Goal: Task Accomplishment & Management: Complete application form

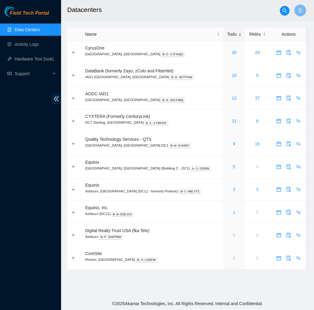
click at [37, 31] on link "Data Centers" at bounding box center [27, 29] width 25 height 5
click at [31, 46] on link "Activity Logs" at bounding box center [27, 44] width 24 height 5
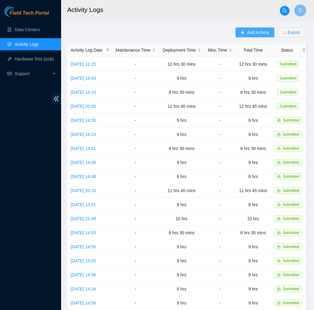
click at [252, 30] on span "Add Activity" at bounding box center [258, 32] width 22 height 7
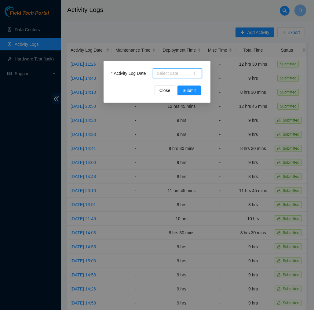
click at [183, 72] on input "Activity Log Date" at bounding box center [175, 73] width 36 height 7
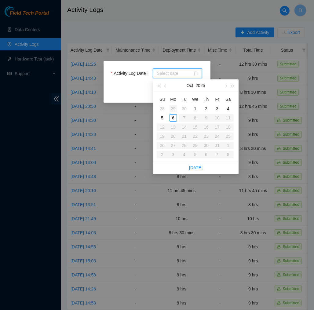
type input "2025-09-29"
type input "2025-10-06"
click at [173, 116] on div "6" at bounding box center [173, 117] width 7 height 7
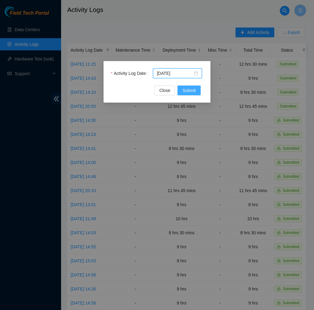
click at [187, 92] on span "Submit" at bounding box center [188, 90] width 13 height 7
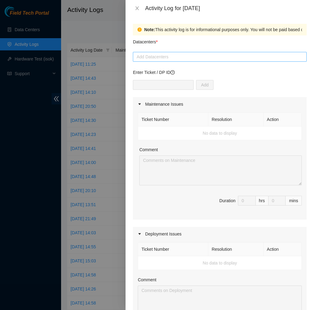
click at [193, 58] on div at bounding box center [219, 56] width 171 height 7
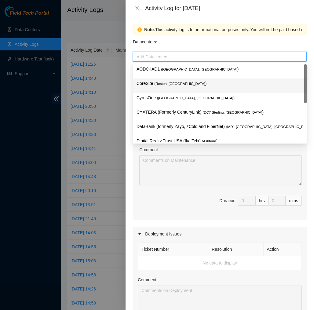
scroll to position [65, 0]
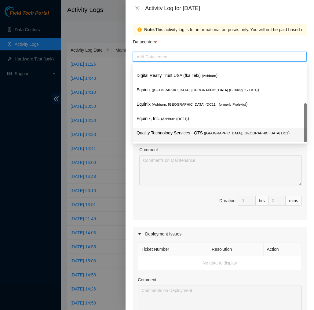
click at [176, 130] on p "Quality Technology Services - QTS ( Ashburn, VA DC1 )" at bounding box center [220, 133] width 167 height 7
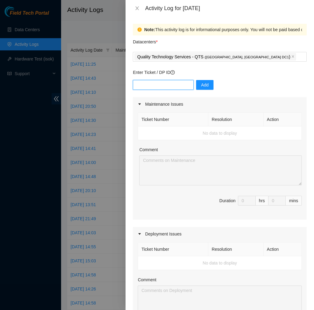
click at [168, 85] on input "text" at bounding box center [163, 85] width 61 height 10
type input "dp77109"
click at [201, 83] on button "Add" at bounding box center [204, 85] width 17 height 10
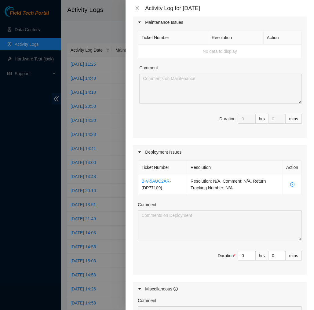
scroll to position [83, 0]
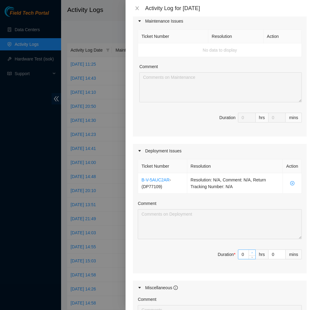
type input "1"
click at [252, 252] on span "up" at bounding box center [253, 253] width 4 height 4
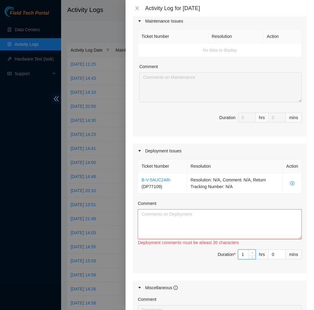
type input "2"
click at [252, 252] on span "up" at bounding box center [253, 253] width 4 height 4
type input "3"
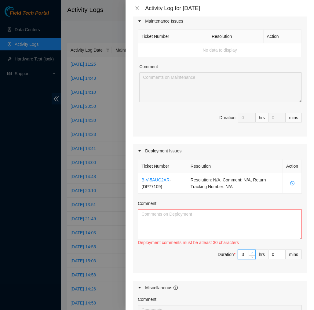
click at [252, 252] on span "up" at bounding box center [253, 253] width 4 height 4
type input "4"
click at [252, 252] on span "up" at bounding box center [253, 253] width 4 height 4
type input "5"
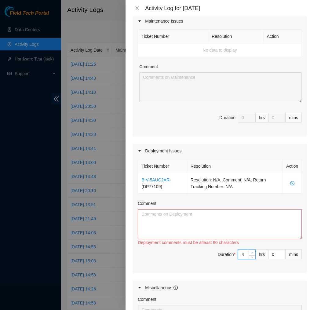
type input "5"
click at [252, 252] on span "up" at bounding box center [253, 253] width 4 height 4
type input "6"
click at [252, 252] on span "up" at bounding box center [253, 253] width 4 height 4
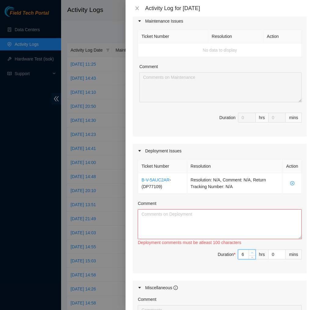
type input "7"
click at [252, 252] on span "up" at bounding box center [253, 253] width 4 height 4
type input "8"
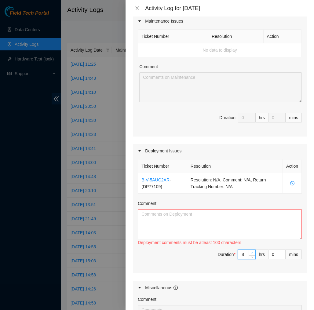
click at [252, 252] on span "up" at bounding box center [253, 253] width 4 height 4
type input "9"
click at [252, 252] on span "up" at bounding box center [253, 253] width 4 height 4
click at [257, 229] on textarea "Comment" at bounding box center [220, 224] width 164 height 30
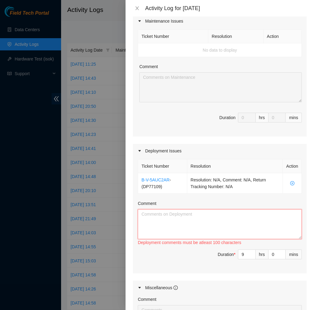
paste textarea "EOD Report DP77109 Today, I cleaned up a lot of the Data Hall, removing loose s…"
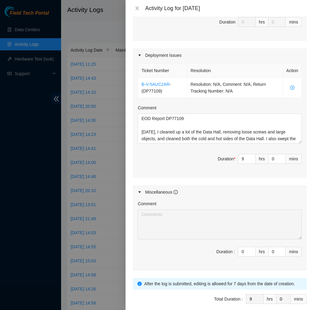
scroll to position [206, 0]
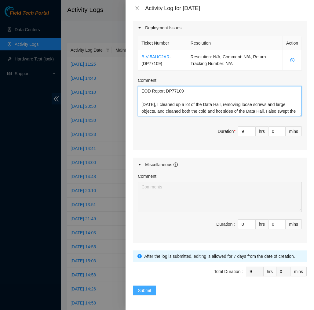
type textarea "EOD Report DP77109 Today, I cleaned up a lot of the Data Hall, removing loose s…"
click at [149, 288] on span "Submit" at bounding box center [144, 290] width 13 height 7
